Goal: Task Accomplishment & Management: Complete application form

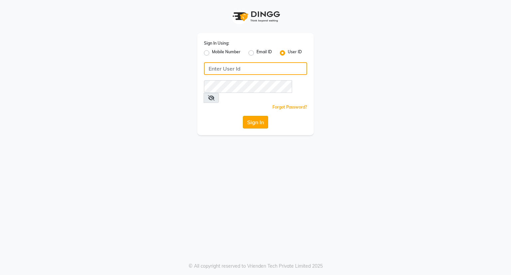
type input "[EMAIL_ADDRESS][DOMAIN_NAME]"
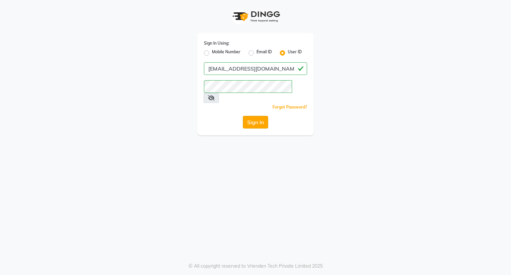
click at [251, 116] on button "Sign In" at bounding box center [255, 122] width 25 height 13
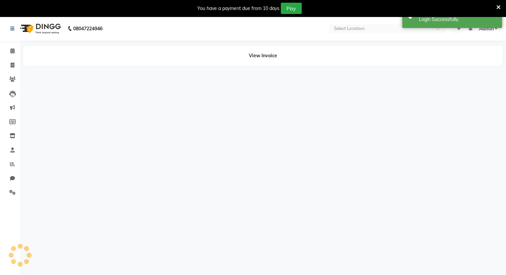
select select "en"
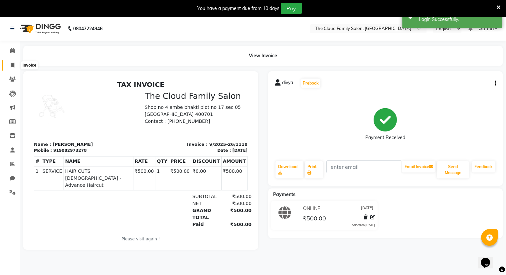
click at [12, 66] on icon at bounding box center [13, 65] width 4 height 5
select select "service"
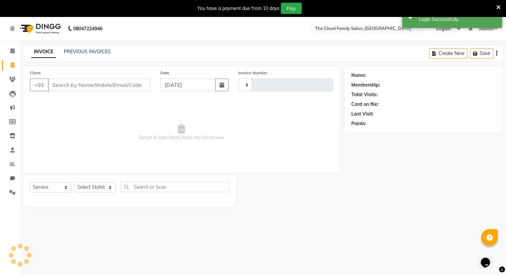
type input "1119"
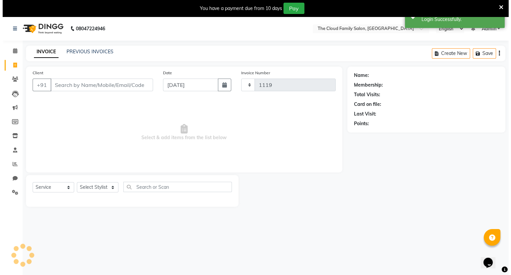
scroll to position [17, 0]
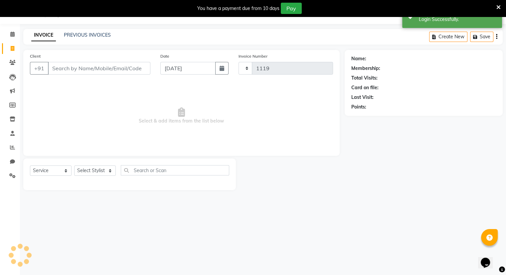
select select "8444"
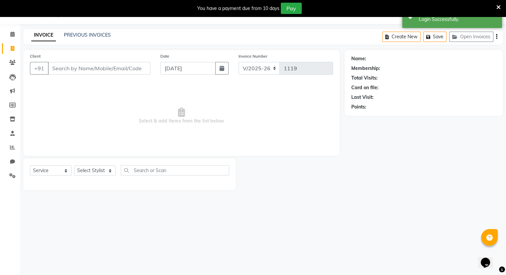
click at [65, 70] on input "Client" at bounding box center [99, 68] width 102 height 13
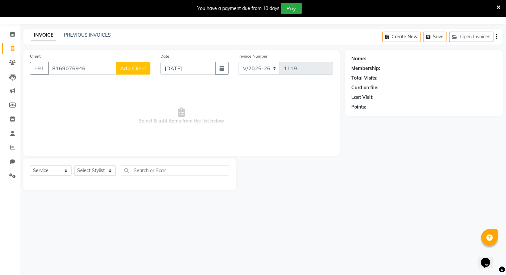
type input "8169076946"
click at [127, 69] on span "Add Client" at bounding box center [133, 68] width 26 height 7
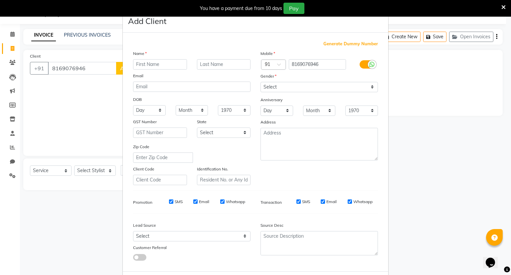
click at [160, 62] on input "text" at bounding box center [160, 64] width 54 height 10
type input "[PERSON_NAME]"
click at [265, 84] on select "Select [DEMOGRAPHIC_DATA] [DEMOGRAPHIC_DATA] Other Prefer Not To Say" at bounding box center [318, 87] width 117 height 10
select select "[DEMOGRAPHIC_DATA]"
click at [260, 82] on select "Select [DEMOGRAPHIC_DATA] [DEMOGRAPHIC_DATA] Other Prefer Not To Say" at bounding box center [318, 87] width 117 height 10
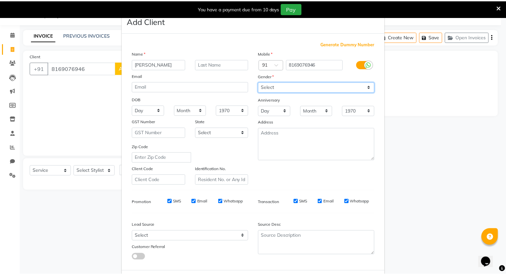
scroll to position [36, 0]
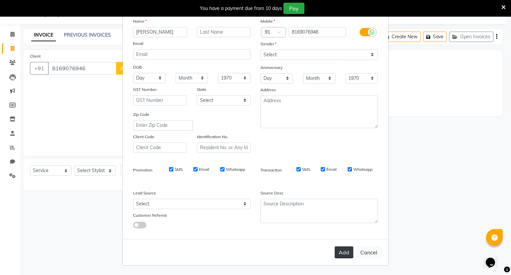
click at [344, 252] on button "Add" at bounding box center [344, 252] width 19 height 12
select select
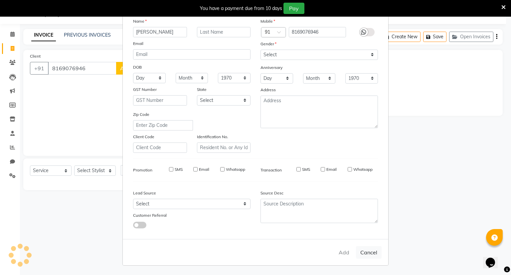
select select
checkbox input "false"
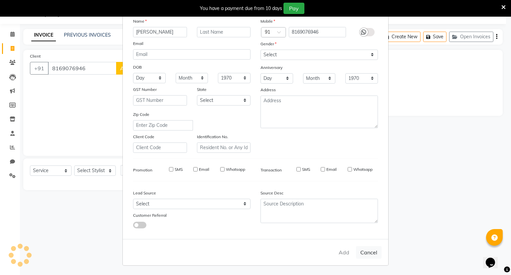
checkbox input "false"
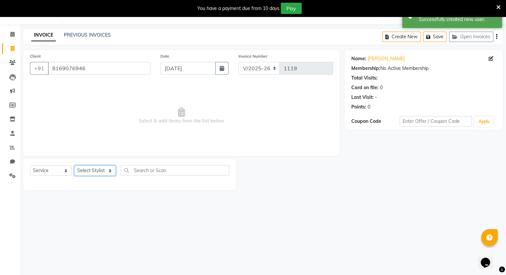
click at [97, 173] on select "Select Stylist Amrapali Bhumi OM [PERSON_NAME] [PERSON_NAME]" at bounding box center [95, 170] width 42 height 10
select select "86894"
click at [74, 166] on select "Select Stylist Amrapali Bhumi OM [PERSON_NAME] [PERSON_NAME]" at bounding box center [95, 170] width 42 height 10
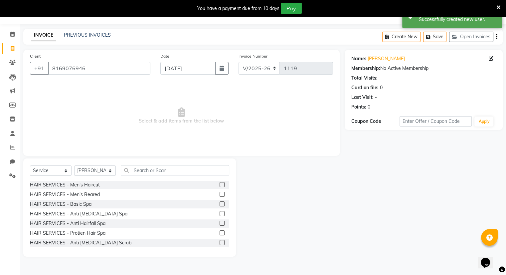
click at [220, 195] on label at bounding box center [222, 194] width 5 height 5
click at [220, 195] on input "checkbox" at bounding box center [222, 194] width 4 height 4
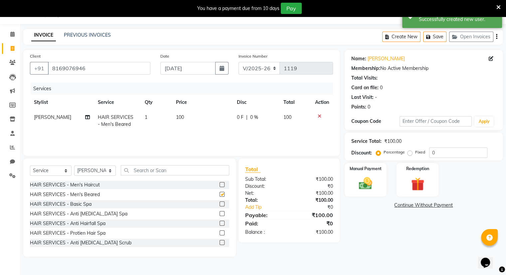
checkbox input "false"
click at [220, 186] on label at bounding box center [222, 184] width 5 height 5
click at [220, 186] on input "checkbox" at bounding box center [222, 185] width 4 height 4
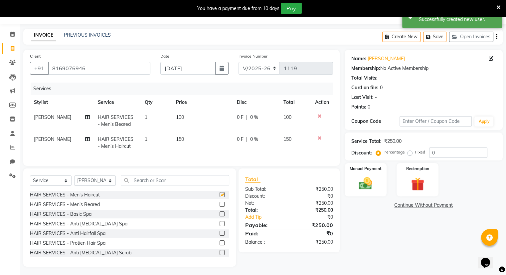
checkbox input "false"
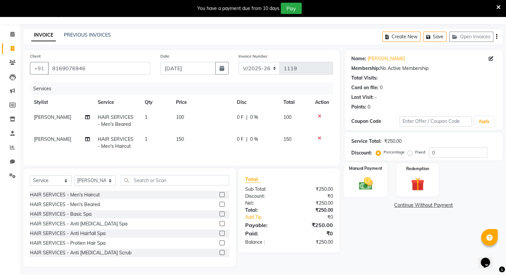
click at [356, 171] on label "Manual Payment" at bounding box center [365, 168] width 33 height 6
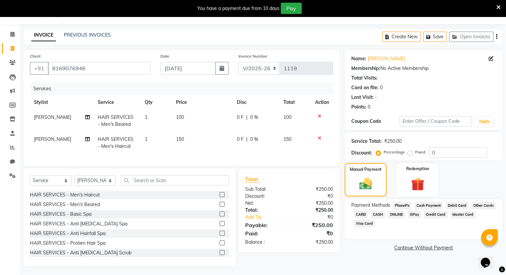
click at [378, 213] on span "CASH" at bounding box center [378, 215] width 14 height 8
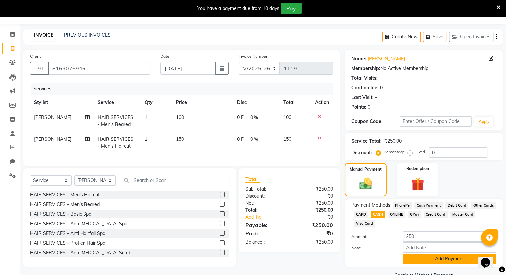
click at [420, 260] on button "Add Payment" at bounding box center [449, 258] width 93 height 10
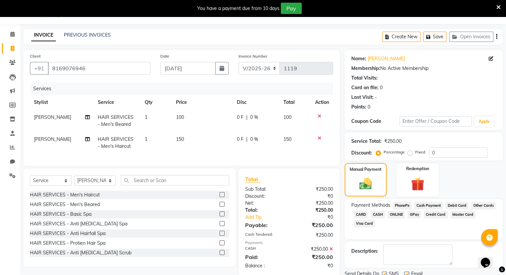
scroll to position [41, 0]
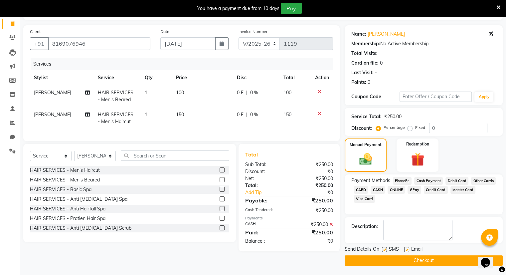
click at [420, 260] on button "Checkout" at bounding box center [424, 260] width 158 height 10
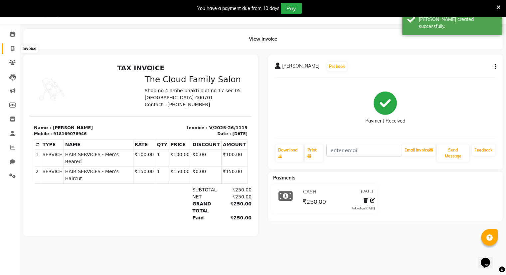
click at [13, 49] on icon at bounding box center [13, 48] width 4 height 5
select select "8444"
select select "service"
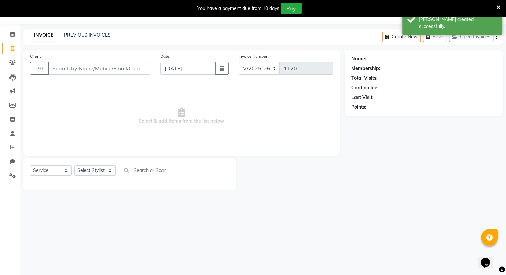
click at [57, 66] on input "Client" at bounding box center [99, 68] width 102 height 13
